Goal: Find specific page/section

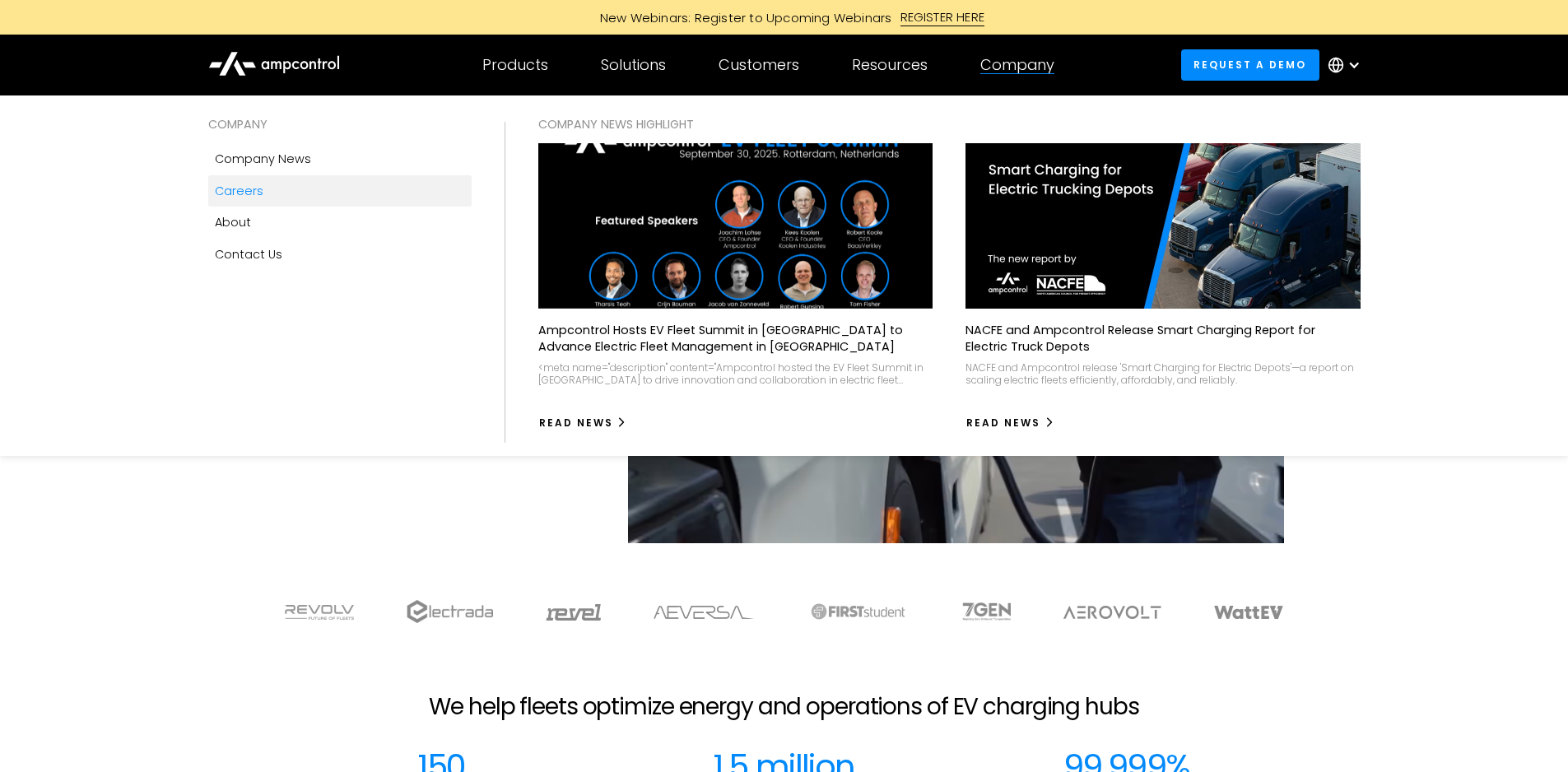
click at [274, 195] on link "Careers" at bounding box center [340, 191] width 264 height 31
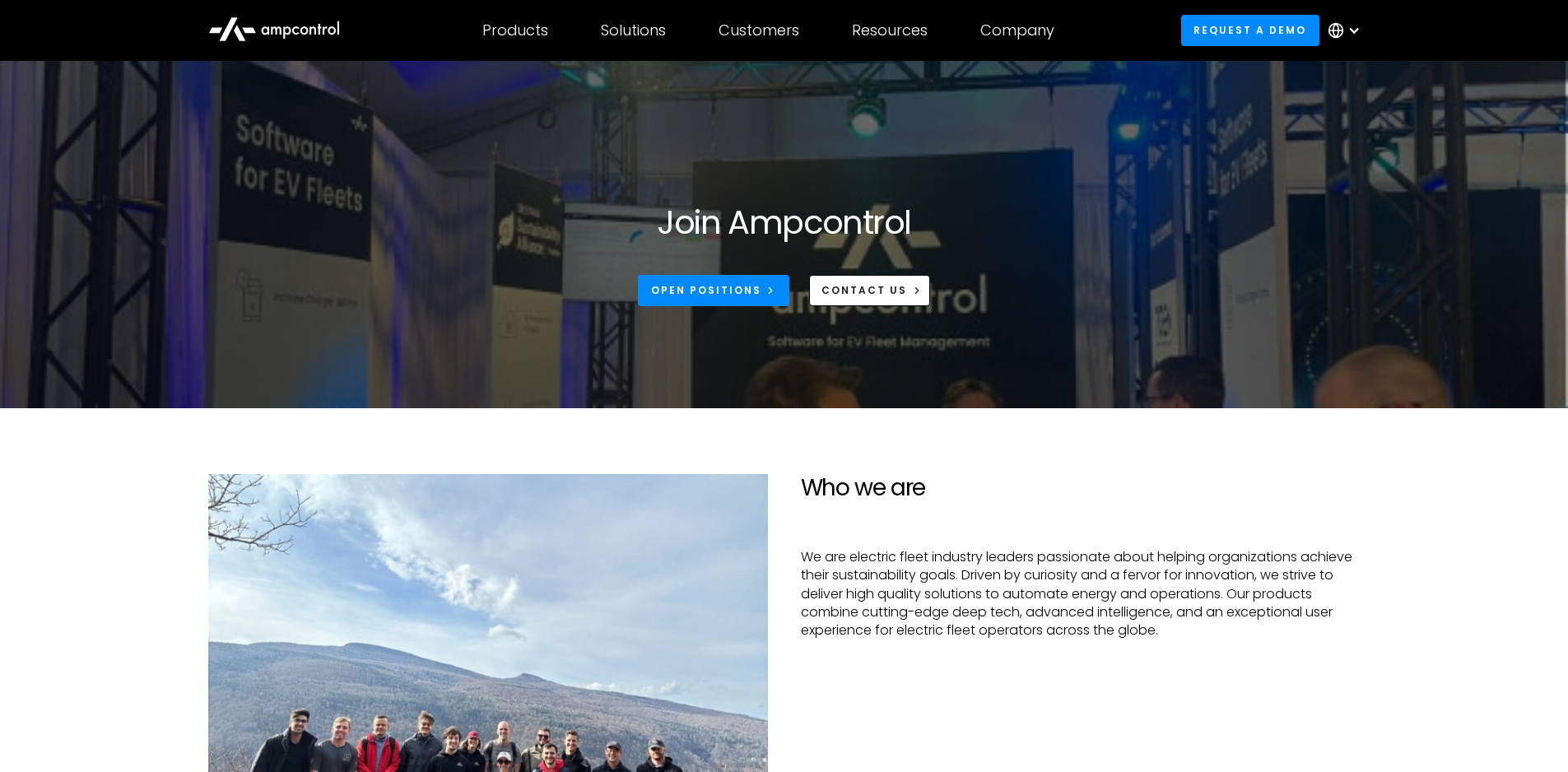
click at [307, 29] on icon at bounding box center [304, 31] width 8 height 8
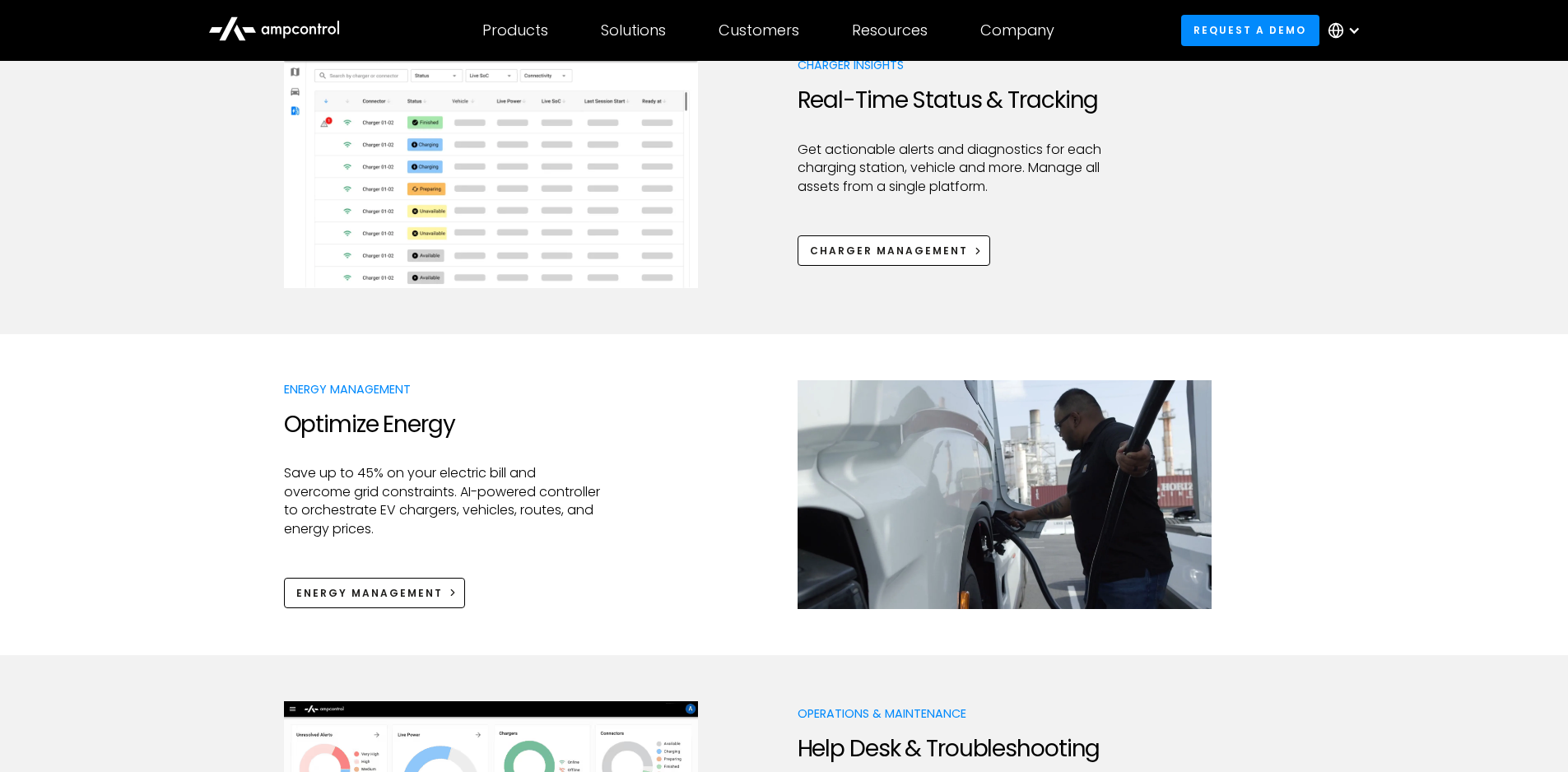
scroll to position [1482, 0]
